Goal: Use online tool/utility: Utilize a website feature to perform a specific function

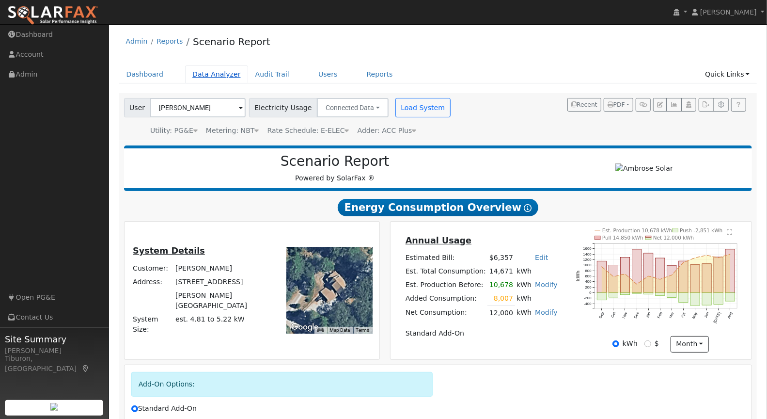
click at [210, 73] on link "Data Analyzer" at bounding box center [216, 74] width 63 height 18
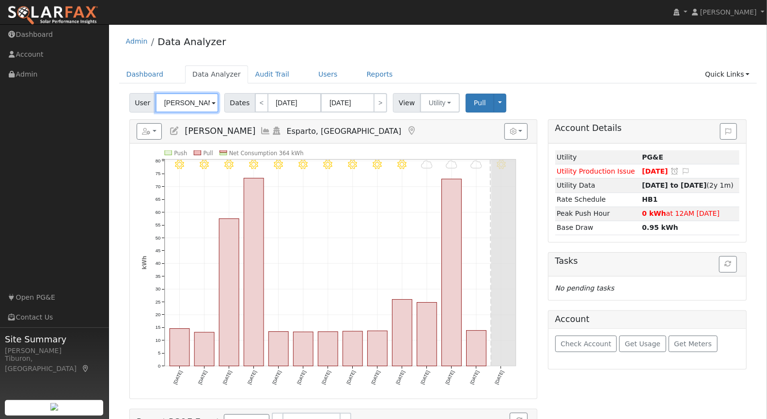
click at [187, 101] on input "Joshua Mash" at bounding box center [187, 102] width 63 height 19
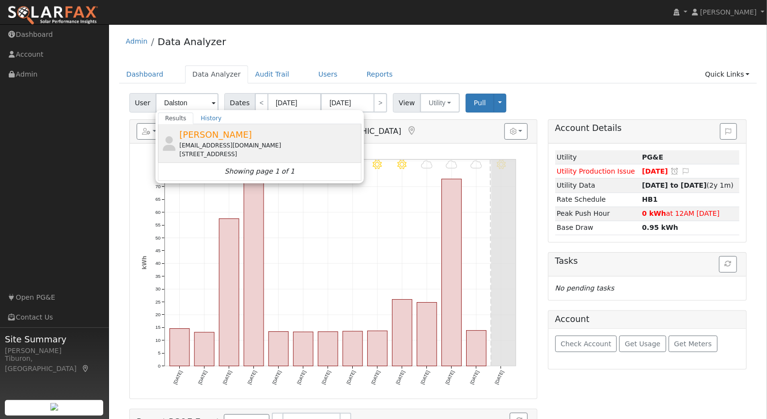
click at [243, 135] on div "Dalston Spencer Dhspencer@sbcglobal.net 5037 Turnbridge Court, Vacaville, CA 95…" at bounding box center [269, 143] width 180 height 31
type input "Dalston Spencer"
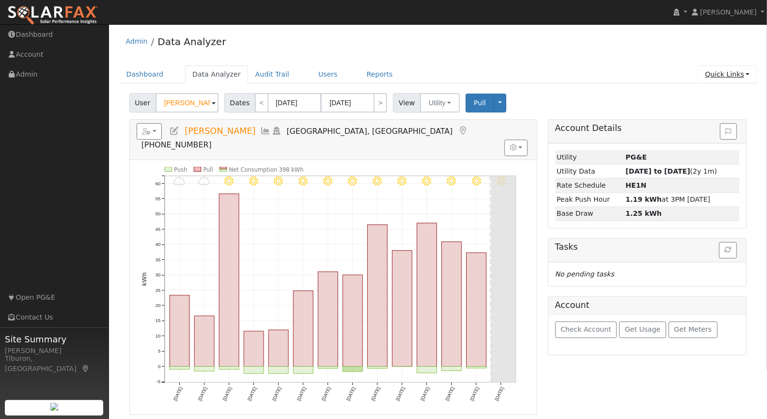
click at [732, 71] on link "Quick Links" at bounding box center [727, 74] width 59 height 18
click at [716, 125] on link "Run a Scenario Report" at bounding box center [707, 130] width 98 height 14
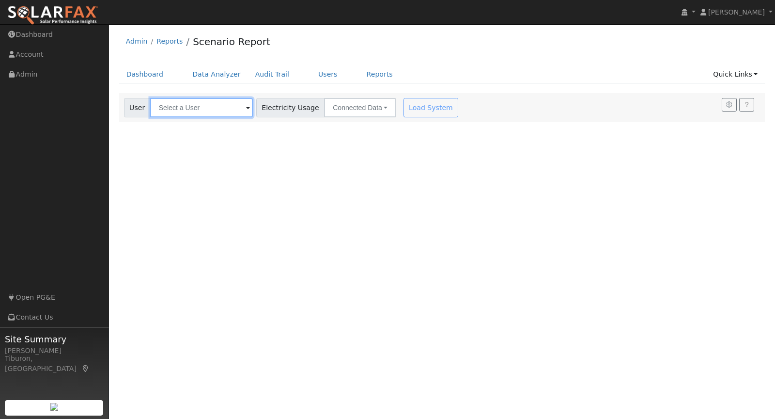
click at [179, 107] on input "text" at bounding box center [201, 107] width 103 height 19
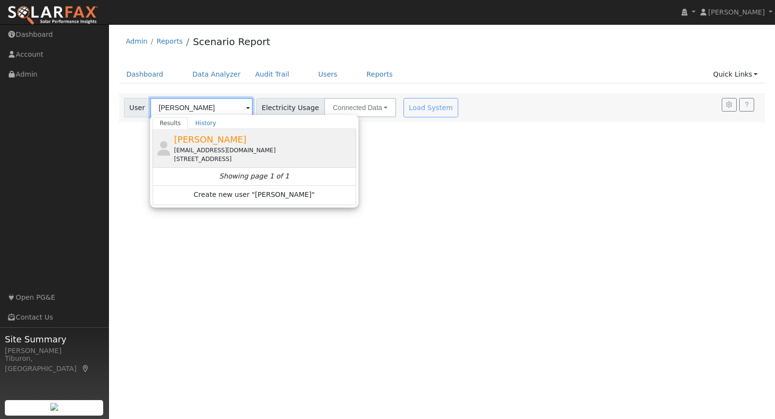
type input "Dalston Spencer"
click at [250, 148] on div "Dhspencer@sbcglobal.net" at bounding box center [264, 150] width 180 height 9
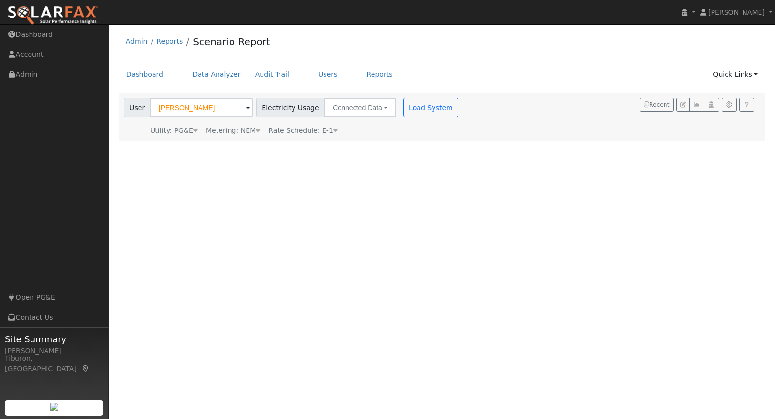
click at [250, 130] on div "Metering: NEM" at bounding box center [233, 130] width 54 height 10
click at [268, 148] on button "NEM" at bounding box center [280, 145] width 38 height 19
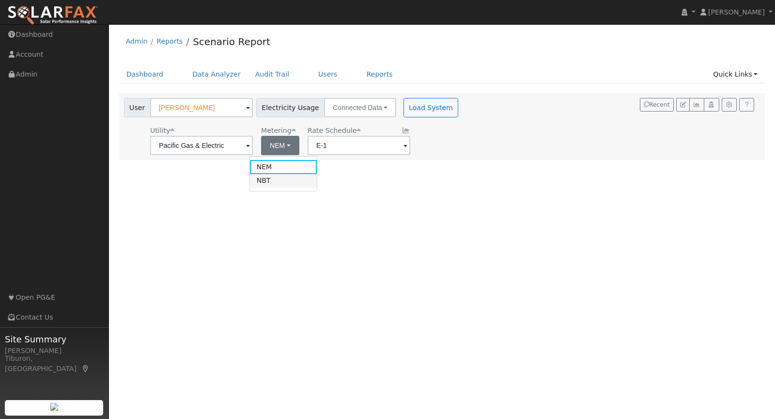
click at [282, 182] on link "NBT" at bounding box center [283, 181] width 67 height 14
type input "E-ELEC"
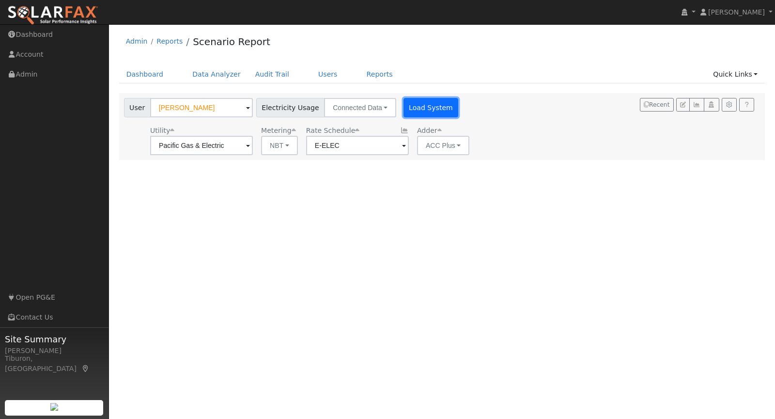
click at [421, 101] on button "Load System" at bounding box center [431, 107] width 55 height 19
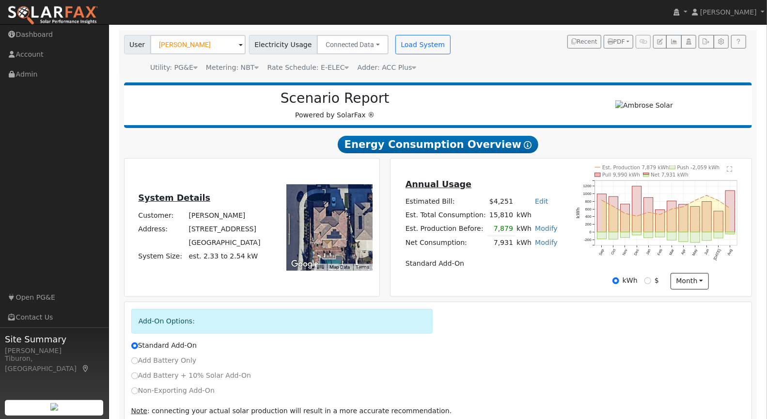
scroll to position [105, 0]
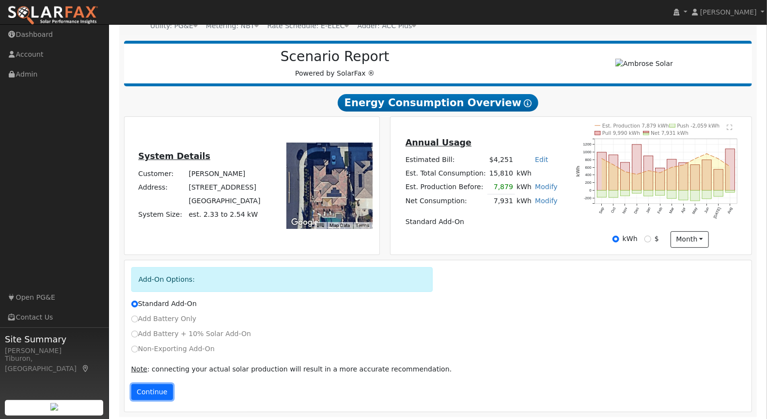
click at [149, 390] on button "Continue" at bounding box center [152, 392] width 42 height 16
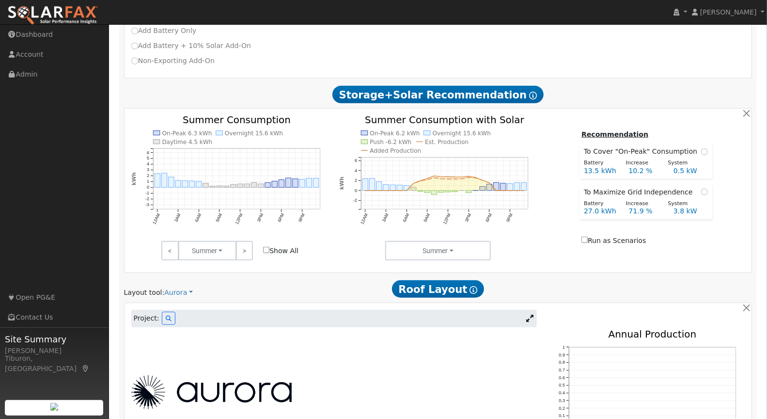
scroll to position [410, 0]
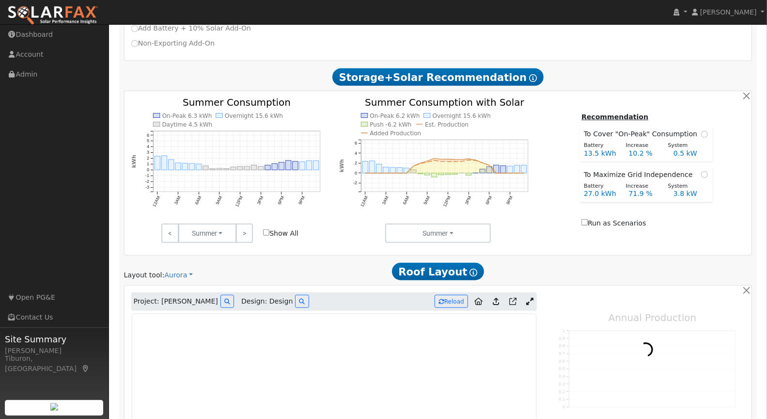
type input "0"
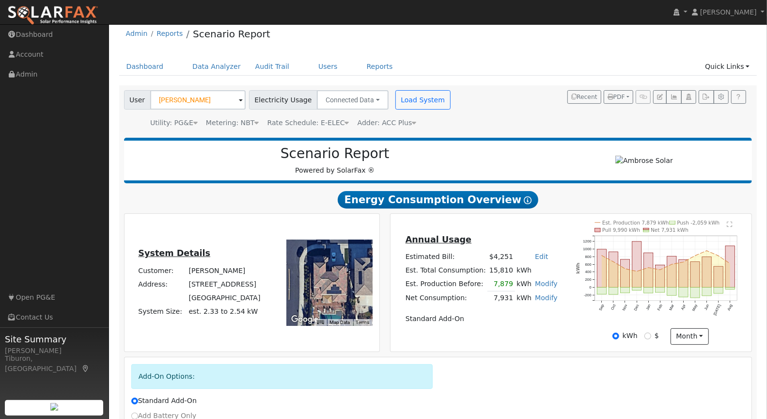
scroll to position [0, 0]
